Goal: Task Accomplishment & Management: Manage account settings

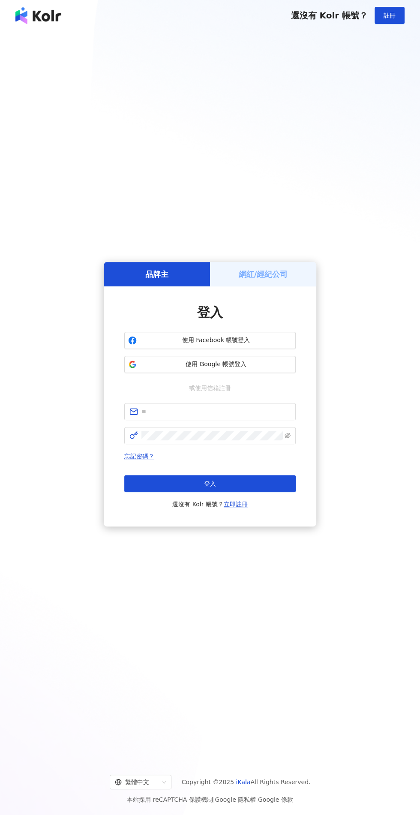
click at [280, 286] on div "網紅/經紀公司" at bounding box center [263, 274] width 106 height 24
click at [278, 280] on h5 "網紅/經紀公司" at bounding box center [263, 274] width 49 height 11
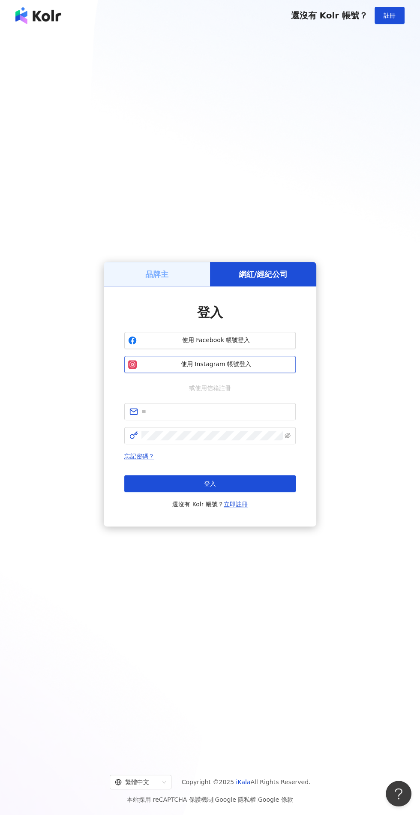
click at [235, 369] on span "使用 Instagram 帳號登入" at bounding box center [216, 364] width 152 height 9
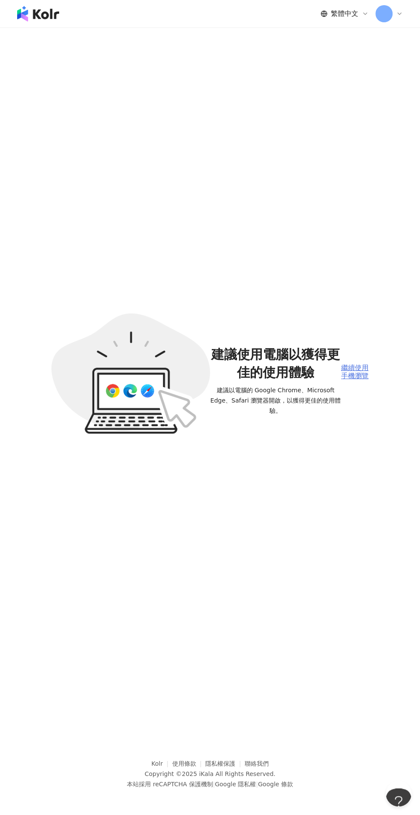
click at [361, 380] on div "繼續使用手機瀏覽" at bounding box center [354, 372] width 27 height 16
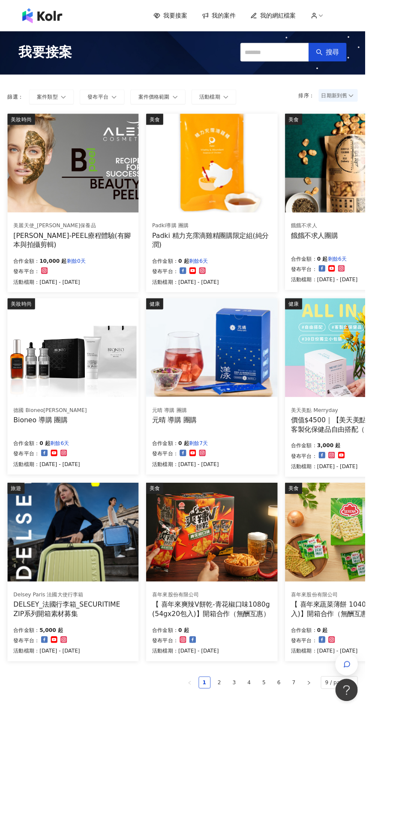
click at [369, 18] on icon at bounding box center [369, 18] width 8 height 8
click at [388, 51] on link "帳務資訊" at bounding box center [387, 51] width 24 height 7
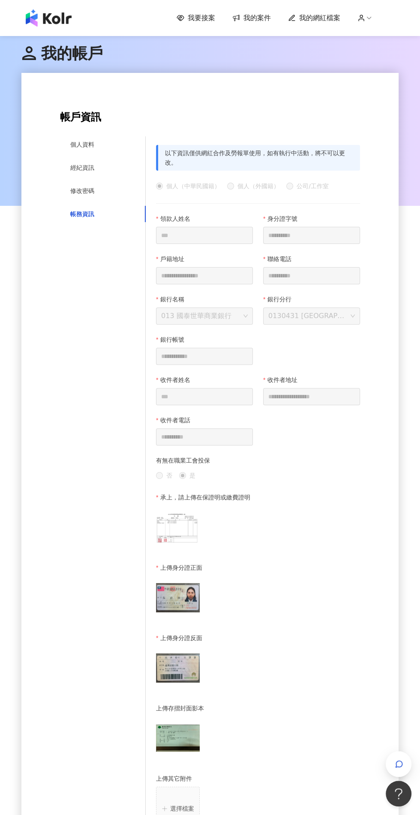
click at [90, 52] on span "我的帳戶" at bounding box center [61, 54] width 81 height 18
click at [210, 21] on span "我要接案" at bounding box center [201, 17] width 27 height 9
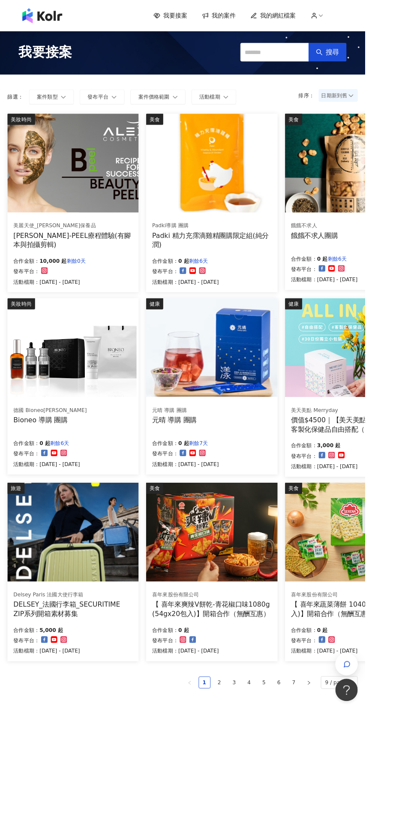
click at [117, 267] on div "ALEX B-PEEL療程體驗(有腳本與拍攝剪輯)" at bounding box center [83, 275] width 137 height 21
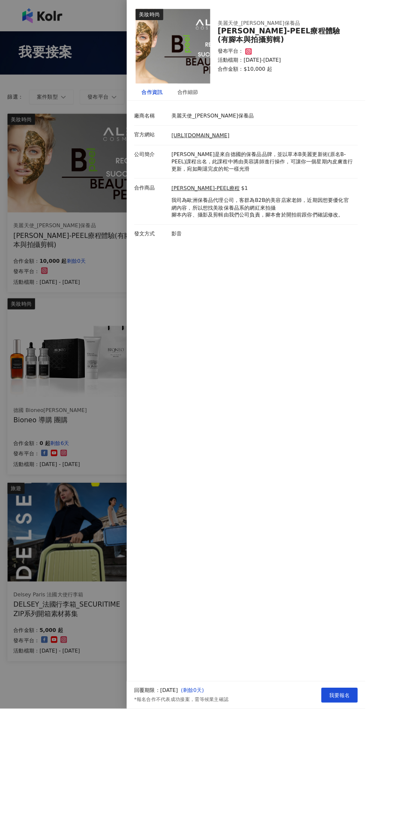
click at [119, 202] on div at bounding box center [210, 407] width 420 height 815
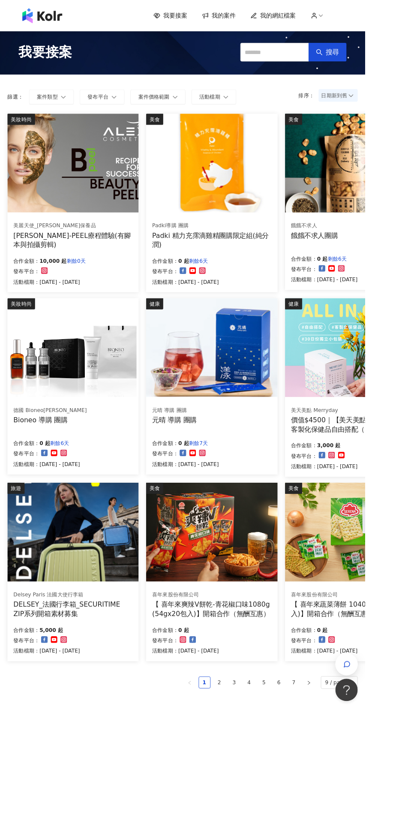
click at [137, 257] on div "美麗天使_ALEX保養品" at bounding box center [83, 260] width 137 height 9
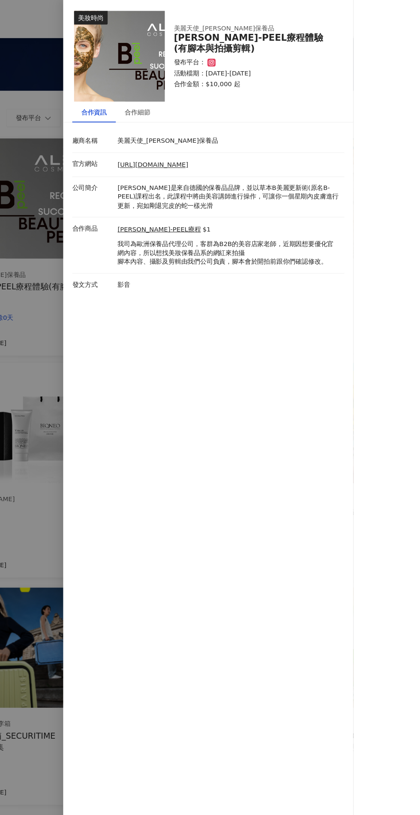
click at [175, 428] on div at bounding box center [210, 407] width 420 height 815
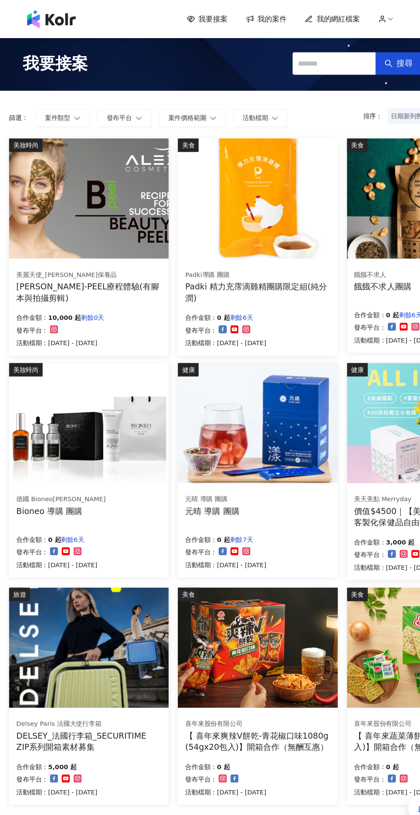
click at [263, 18] on span "我的案件" at bounding box center [257, 17] width 27 height 9
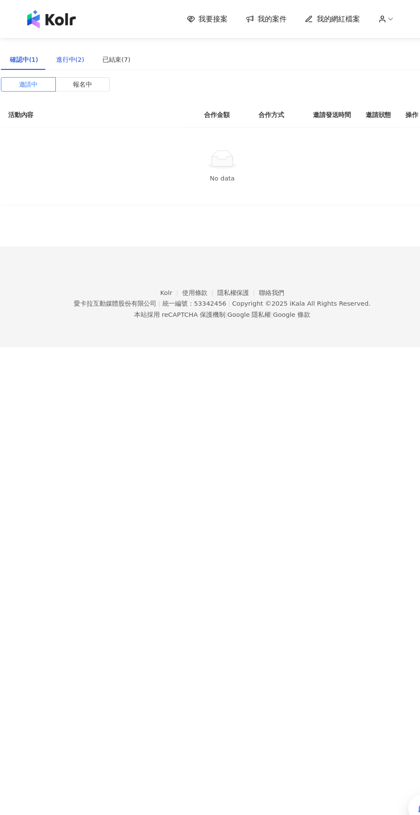
click at [73, 55] on div "進行中(2)" at bounding box center [66, 55] width 27 height 9
